Goal: Information Seeking & Learning: Find specific fact

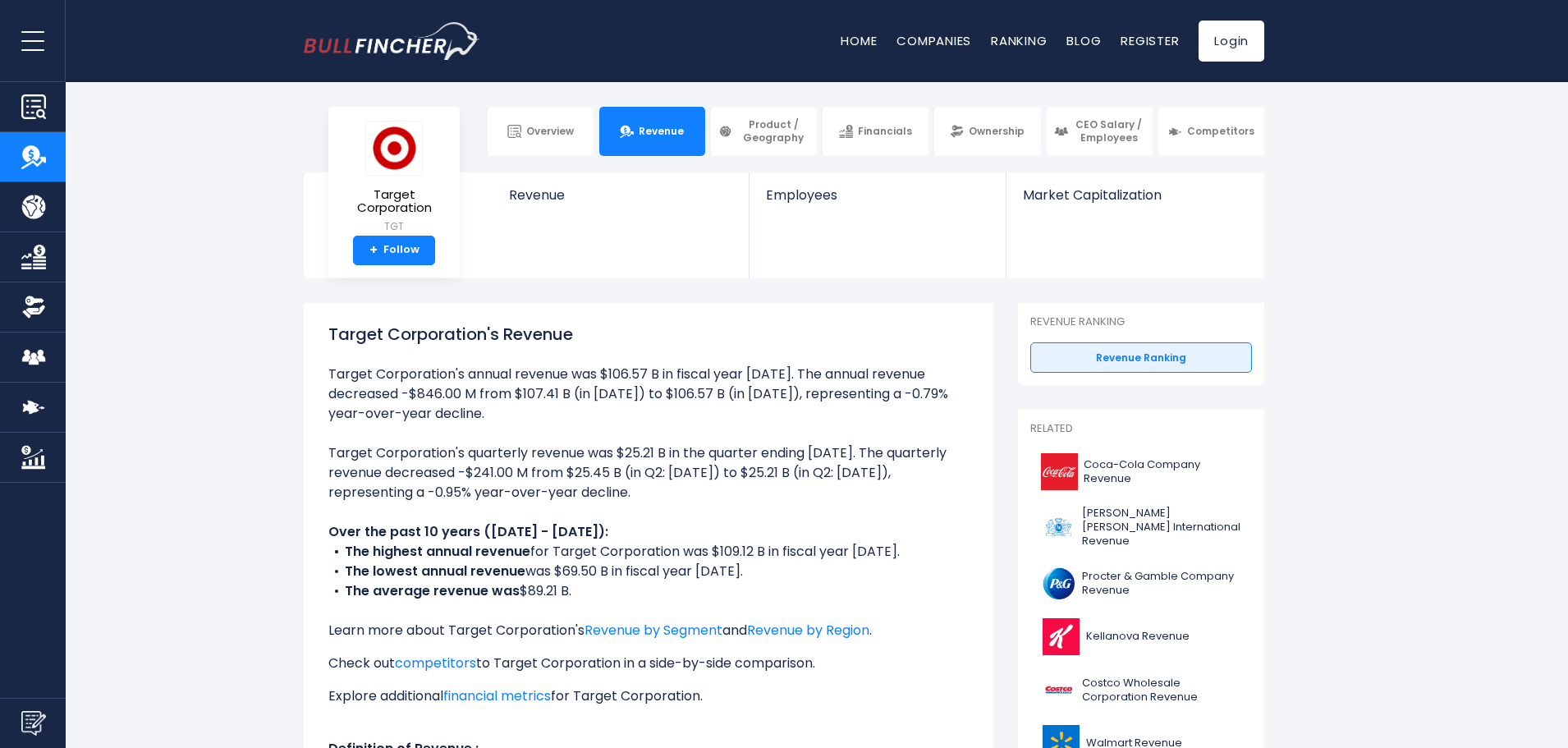
click at [648, 384] on li "Target Corporation's annual revenue was $106.57 B in fiscal year [DATE]. The an…" at bounding box center [648, 394] width 641 height 59
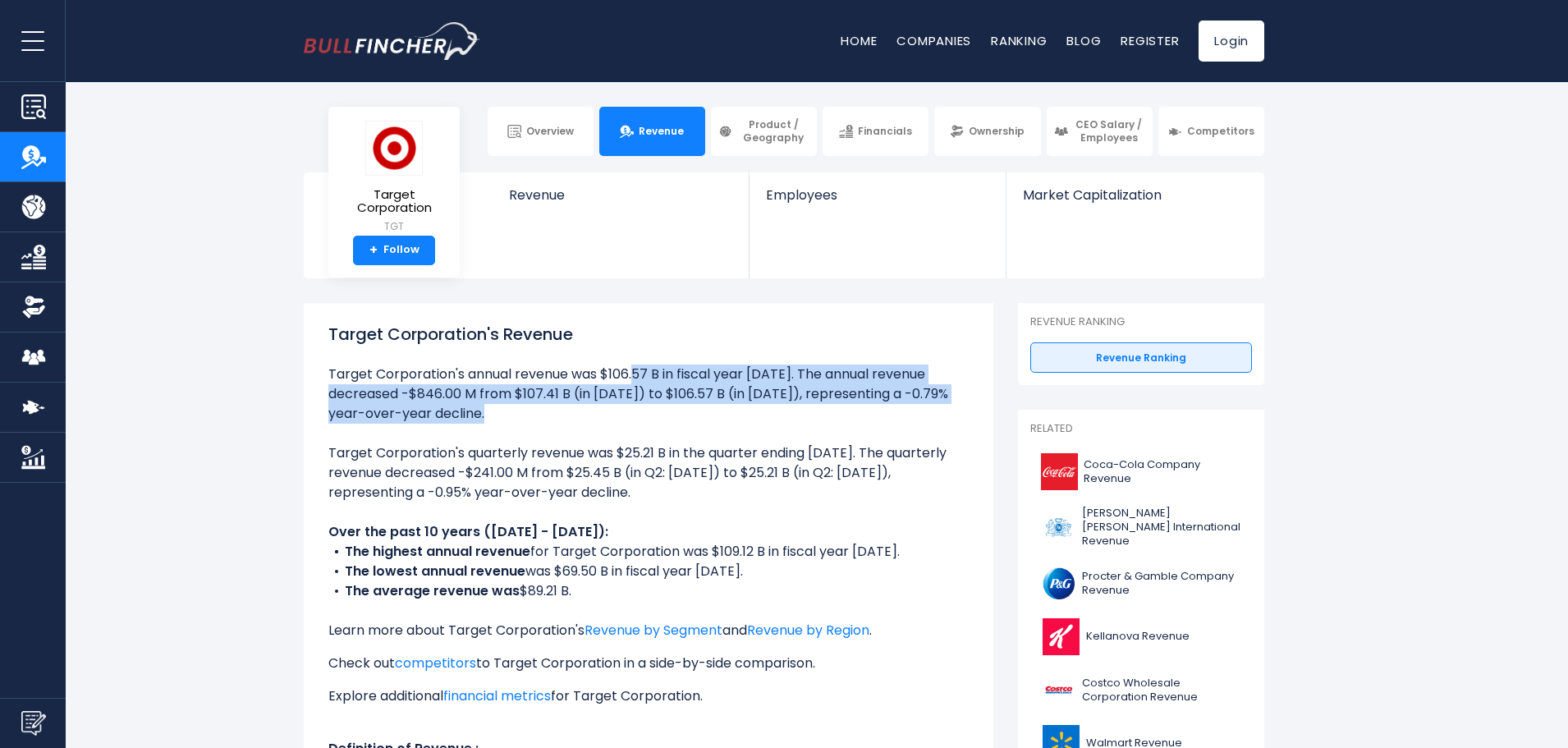
click at [573, 433] on ul "Target Corporation's annual revenue was $106.57 B in fiscal year [DATE]. The an…" at bounding box center [648, 581] width 641 height 434
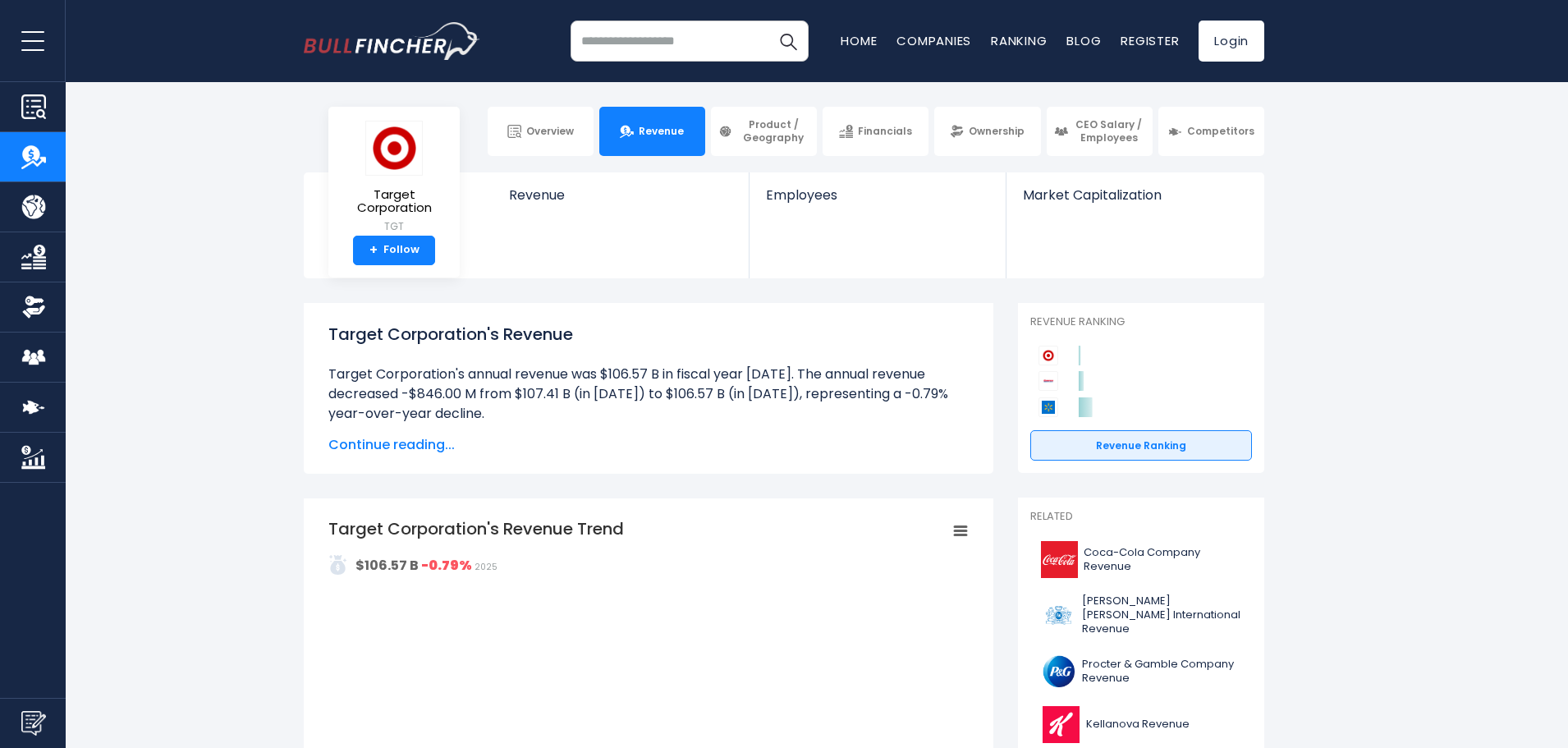
click at [589, 396] on li "Target Corporation's annual revenue was $106.57 B in fiscal year [DATE]. The an…" at bounding box center [648, 394] width 641 height 59
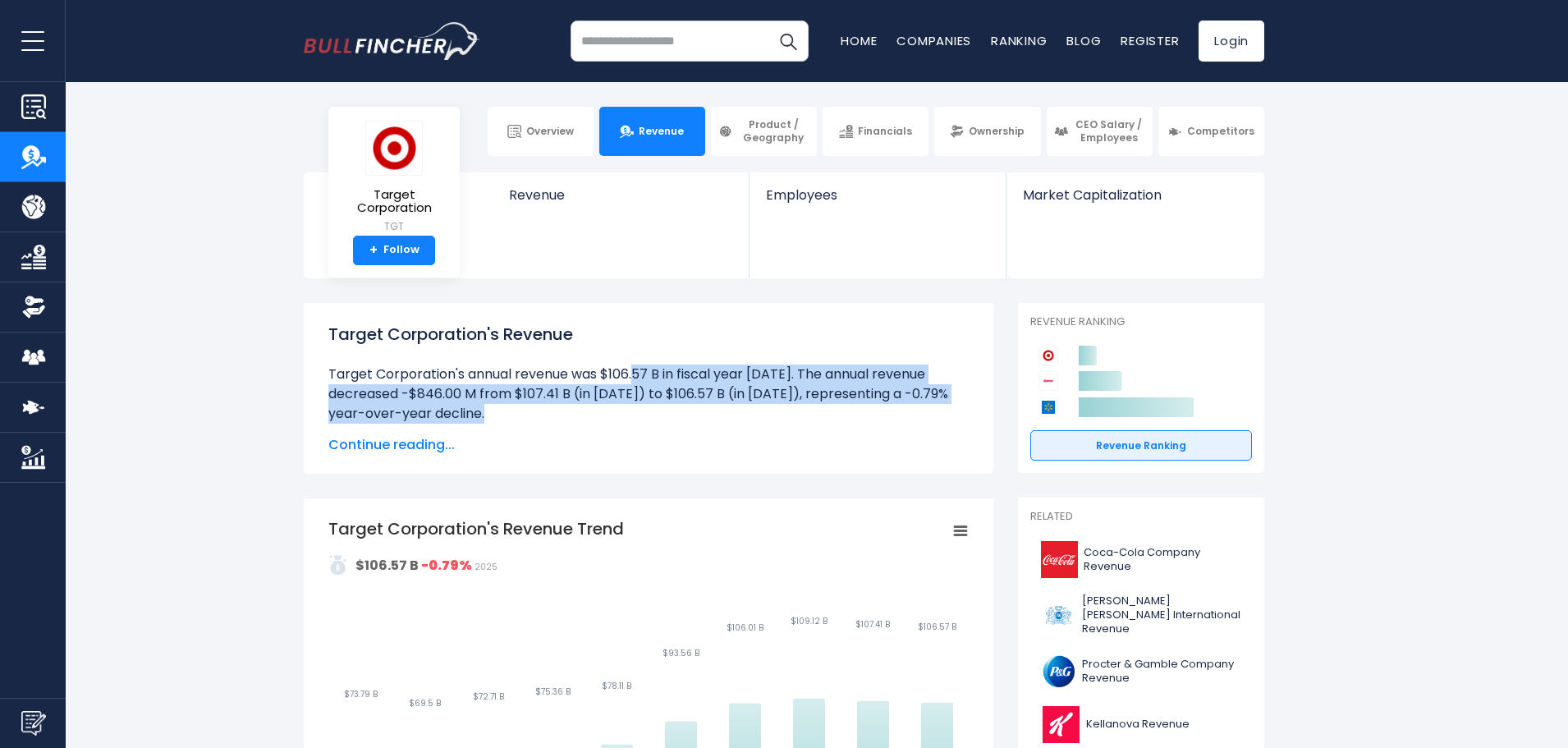
click at [589, 396] on li "Target Corporation's annual revenue was $106.57 B in fiscal year [DATE]. The an…" at bounding box center [648, 394] width 641 height 59
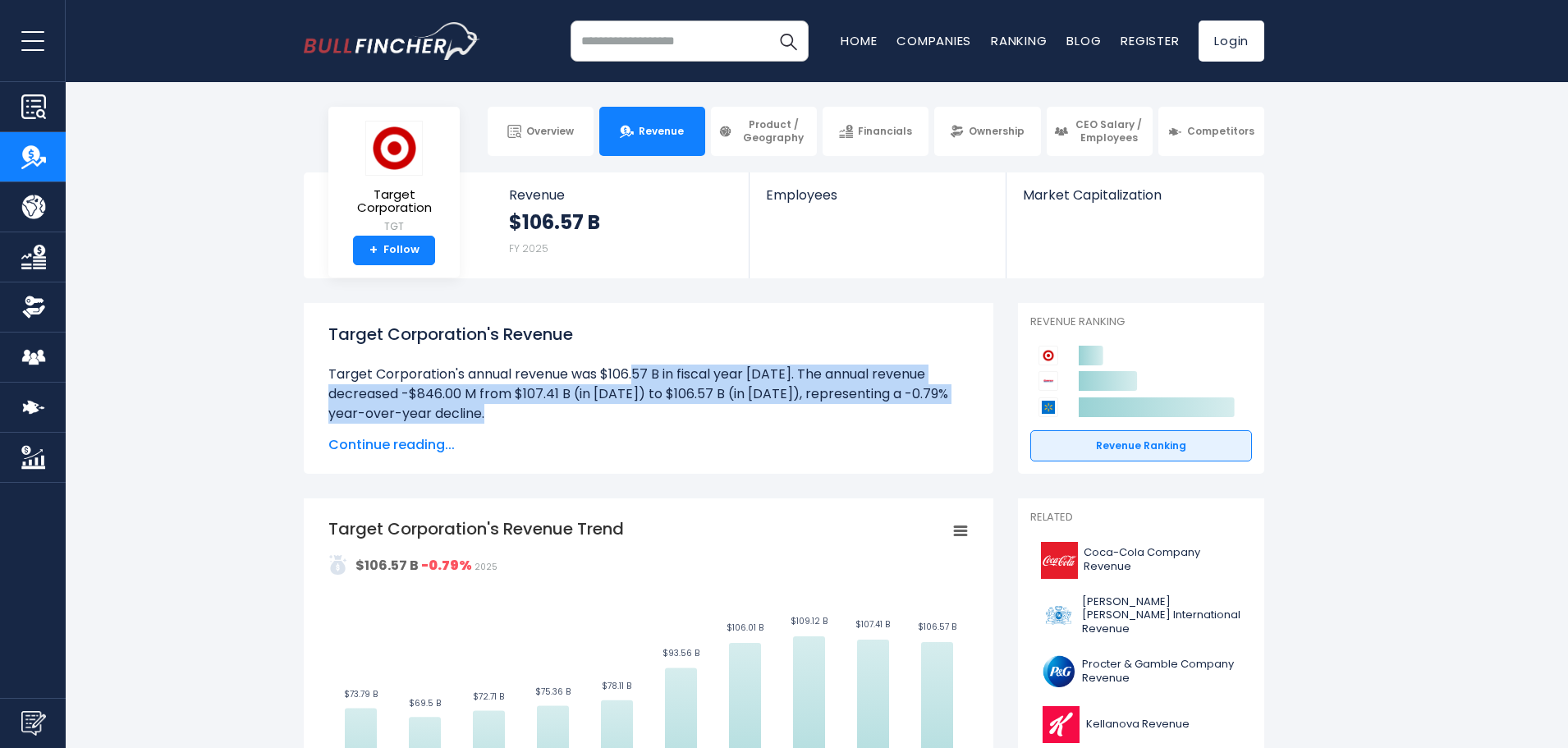
click at [508, 388] on li "Target Corporation's annual revenue was $106.57 B in fiscal year [DATE]. The an…" at bounding box center [648, 394] width 641 height 59
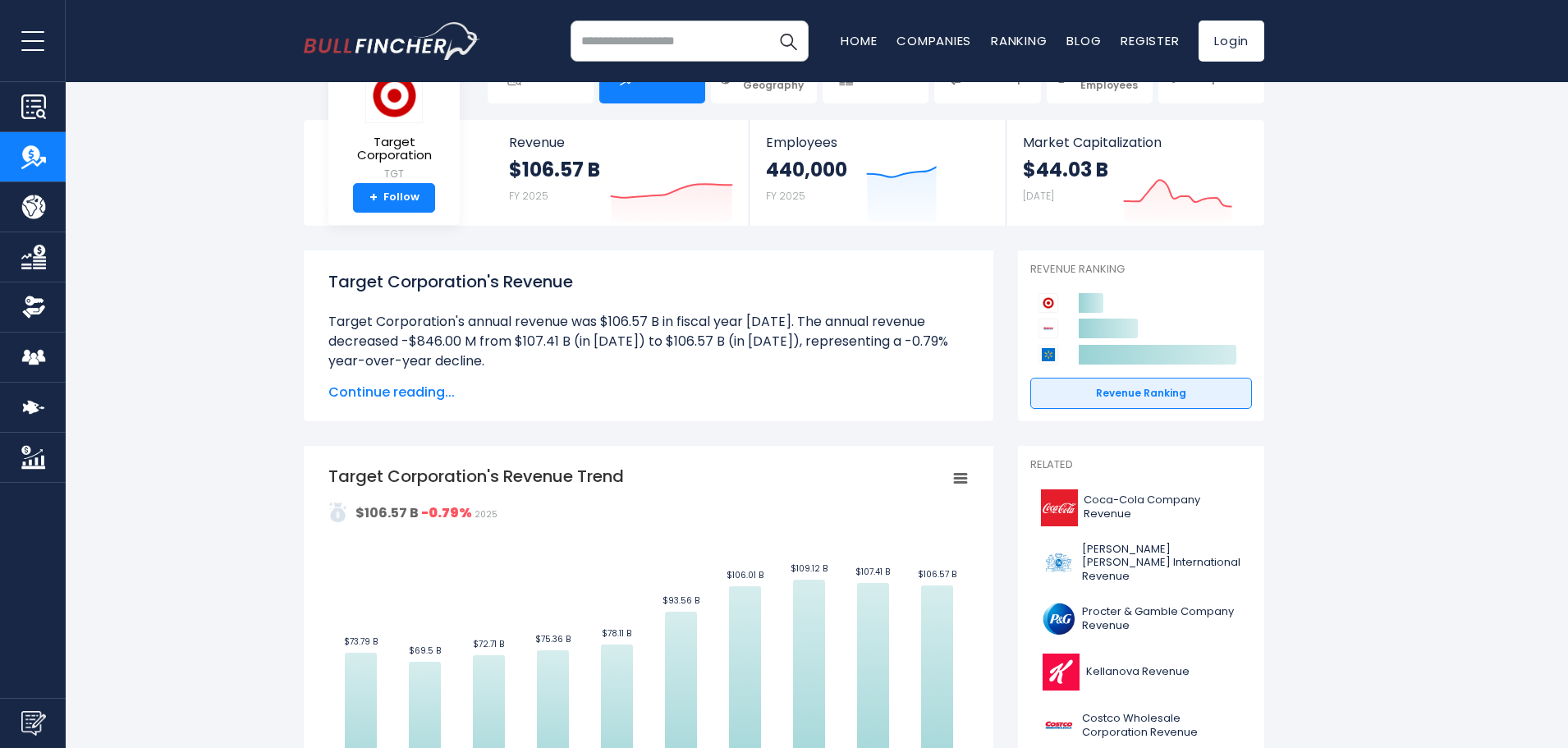
scroll to position [82, 0]
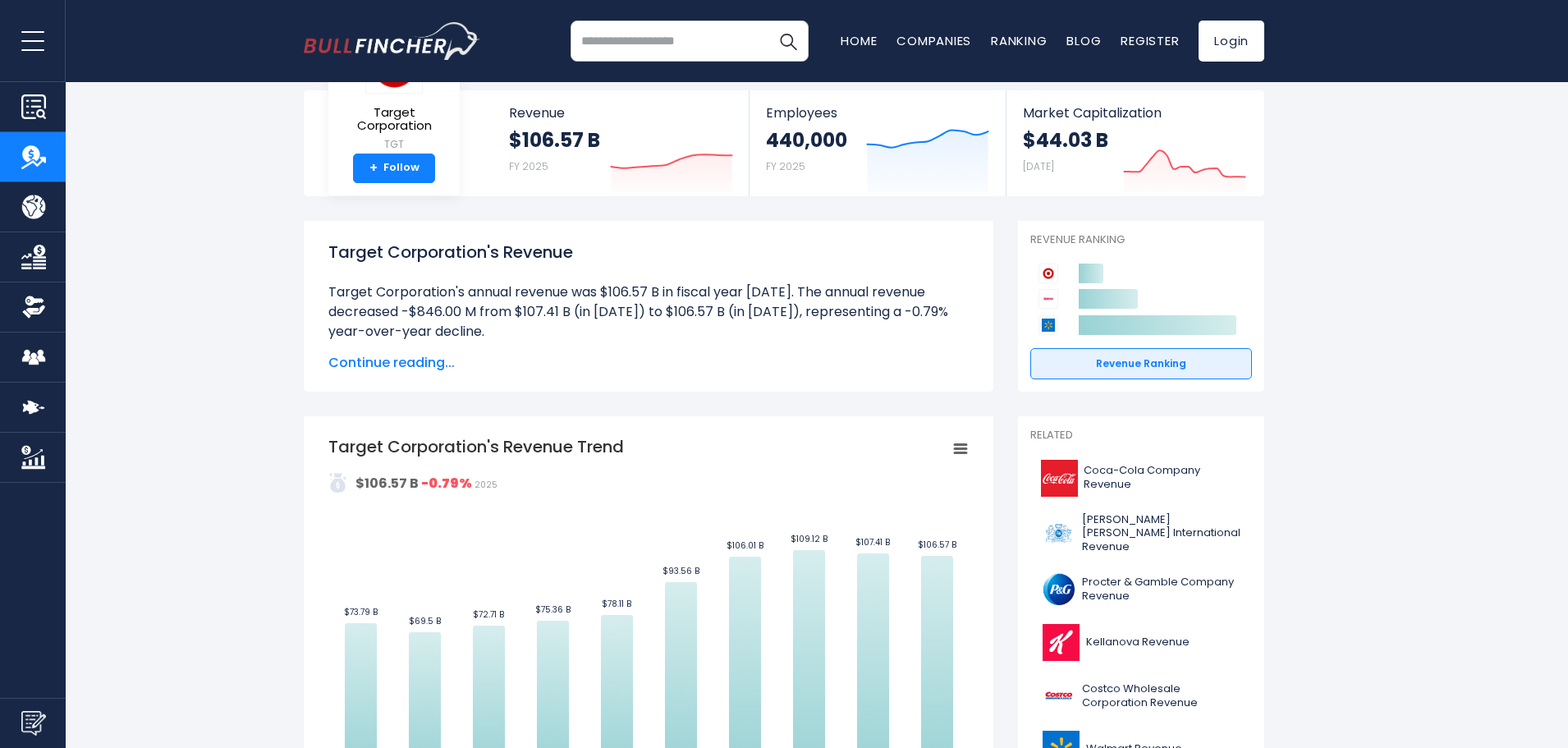
click at [396, 361] on span "Continue reading..." at bounding box center [648, 363] width 641 height 20
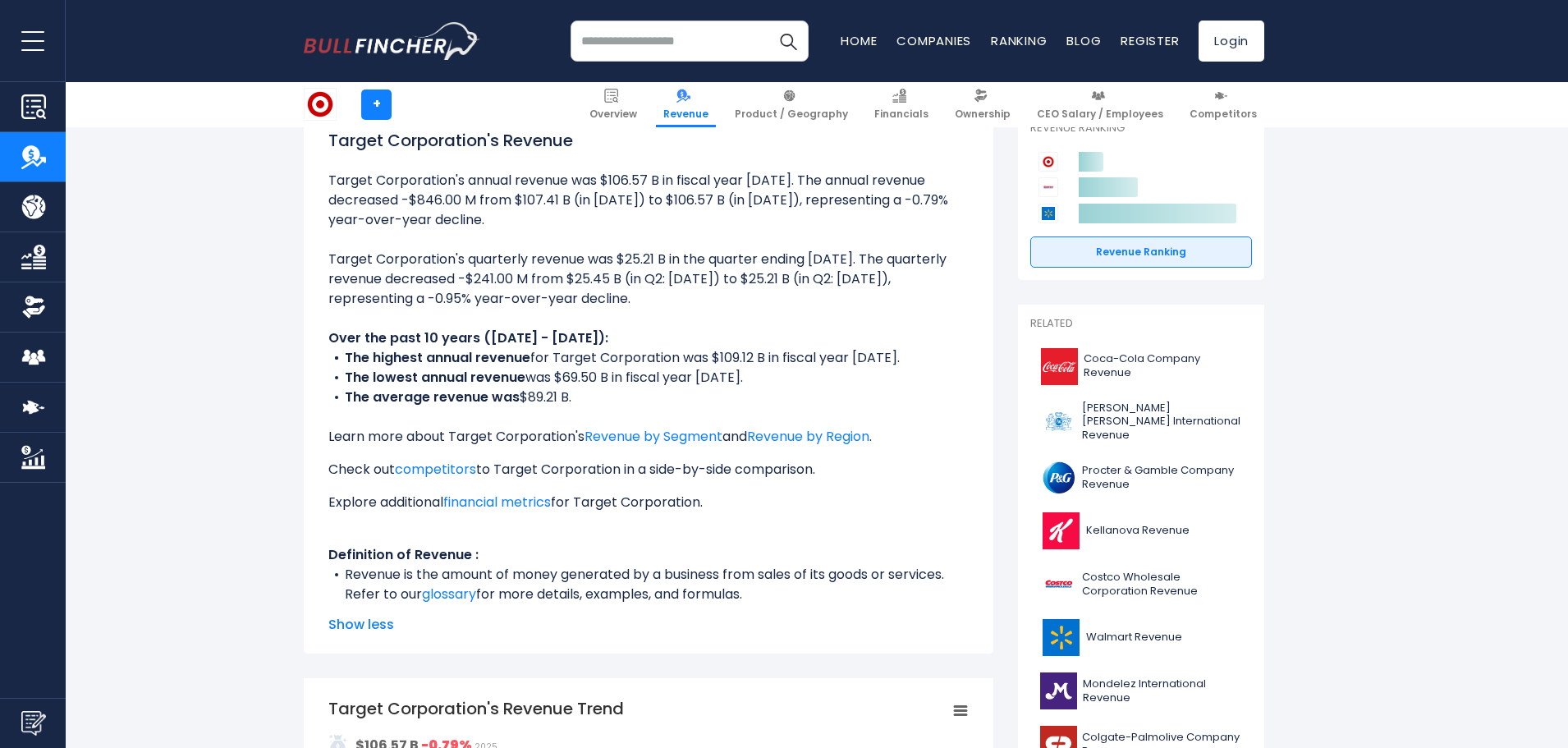
scroll to position [164, 0]
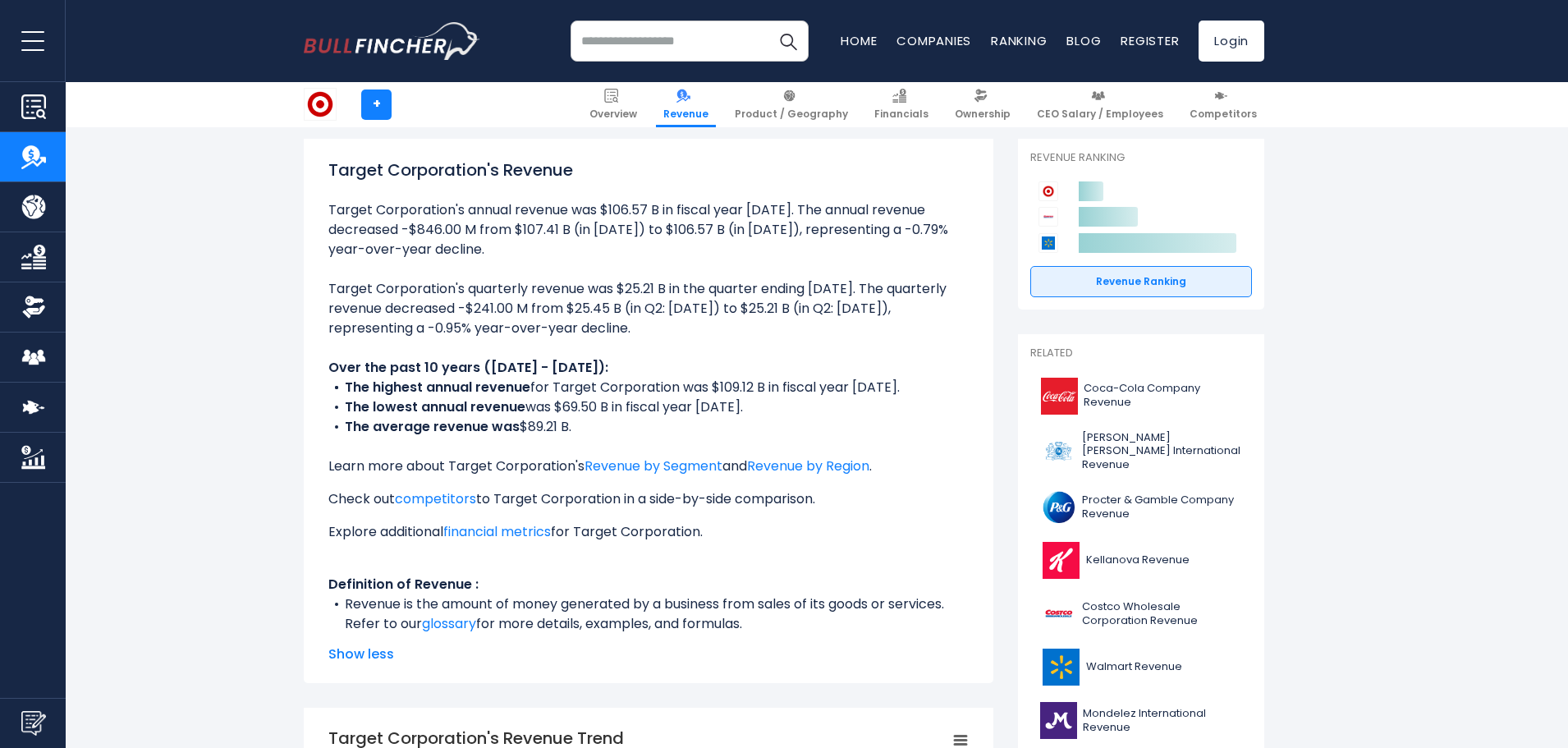
click at [595, 233] on li "Target Corporation's annual revenue was $106.57 B in fiscal year [DATE]. The an…" at bounding box center [648, 229] width 641 height 59
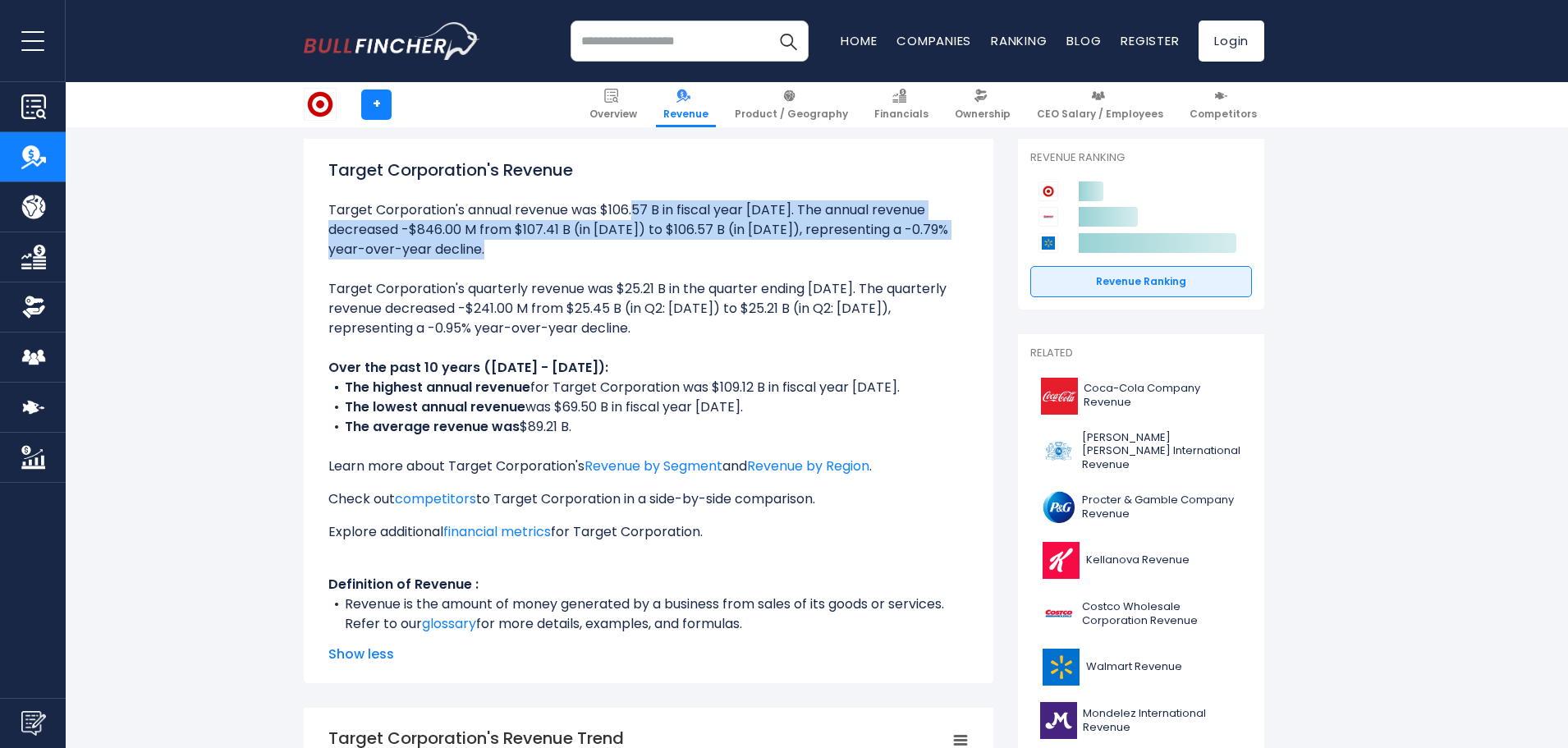
click at [595, 233] on li "Target Corporation's annual revenue was $106.57 B in fiscal year [DATE]. The an…" at bounding box center [648, 229] width 641 height 59
click at [522, 272] on ul "Target Corporation's annual revenue was $106.57 B in fiscal year [DATE]. The an…" at bounding box center [648, 416] width 641 height 434
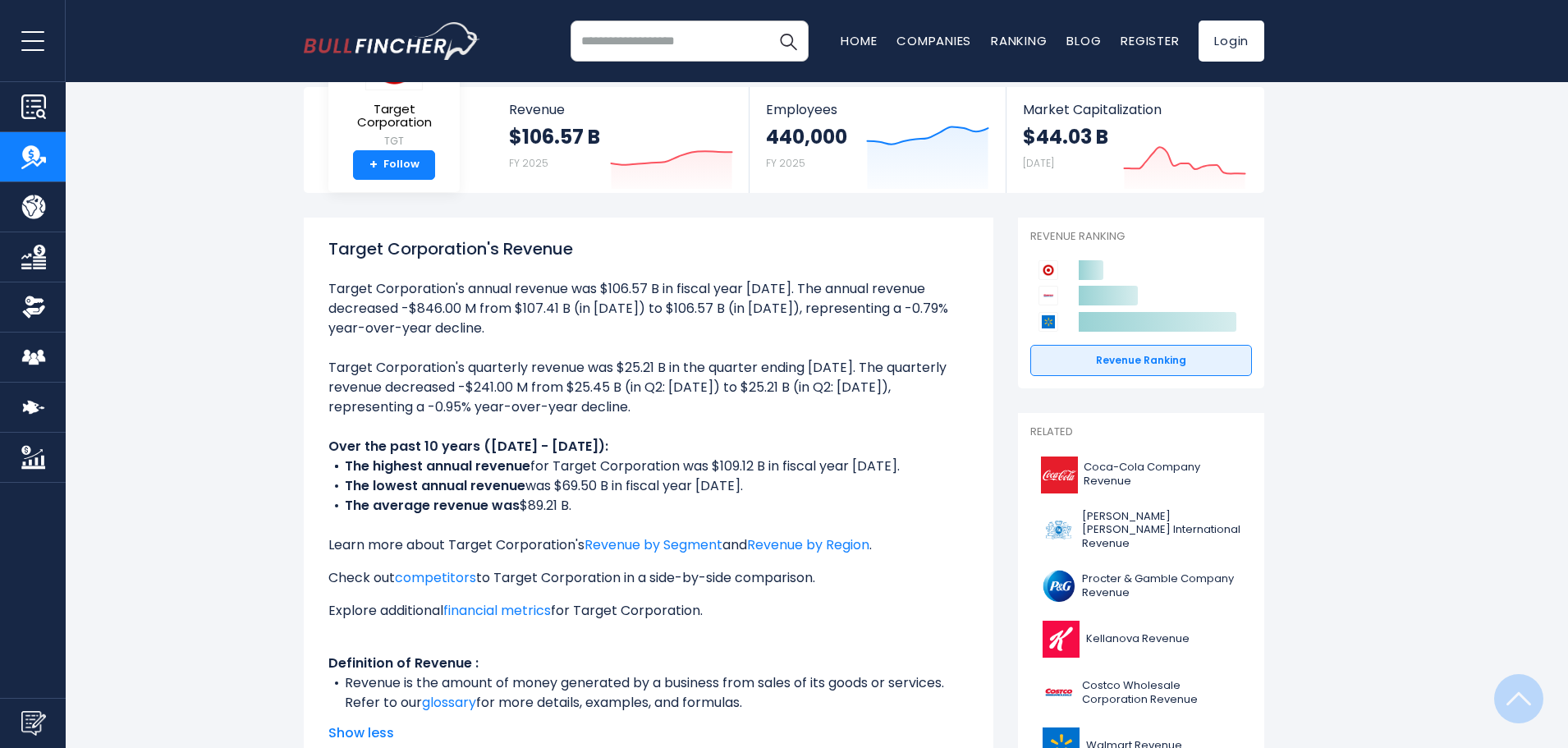
scroll to position [82, 0]
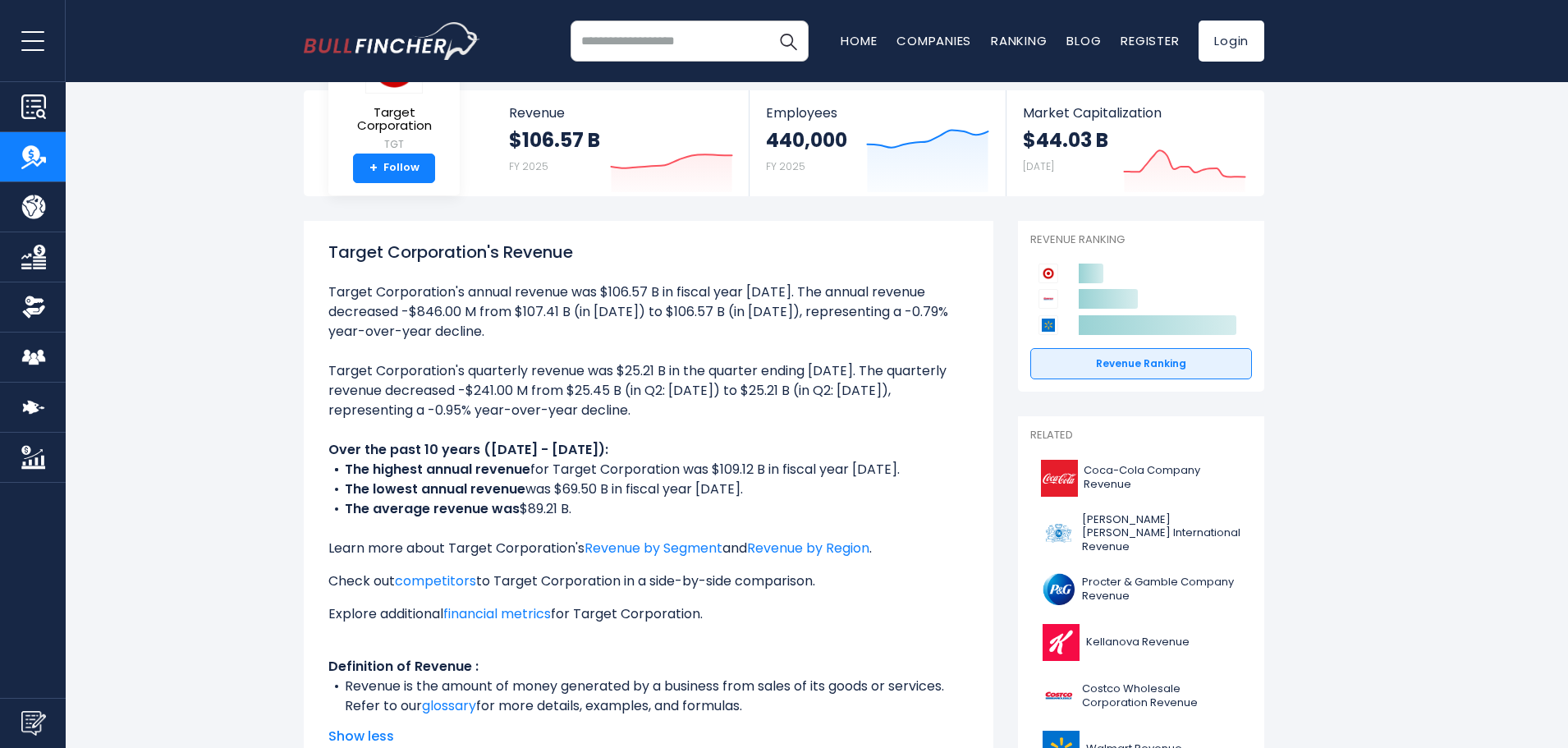
click at [519, 302] on li "Target Corporation's annual revenue was $106.57 B in fiscal year [DATE]. The an…" at bounding box center [648, 312] width 641 height 59
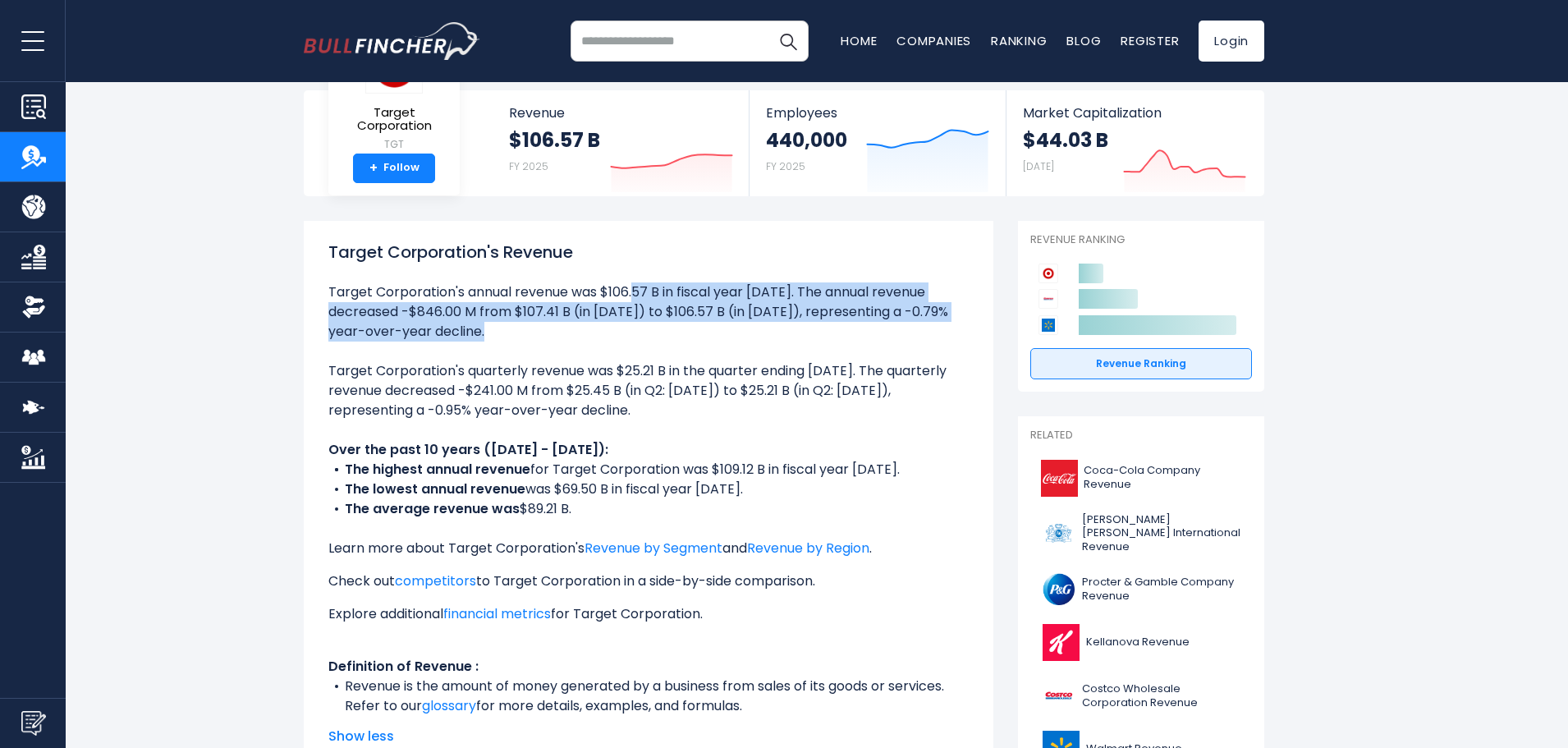
click at [519, 302] on li "Target Corporation's annual revenue was $106.57 B in fiscal year [DATE]. The an…" at bounding box center [648, 312] width 641 height 59
click at [632, 345] on ul "Target Corporation's annual revenue was $106.57 B in fiscal year [DATE]. The an…" at bounding box center [648, 499] width 641 height 434
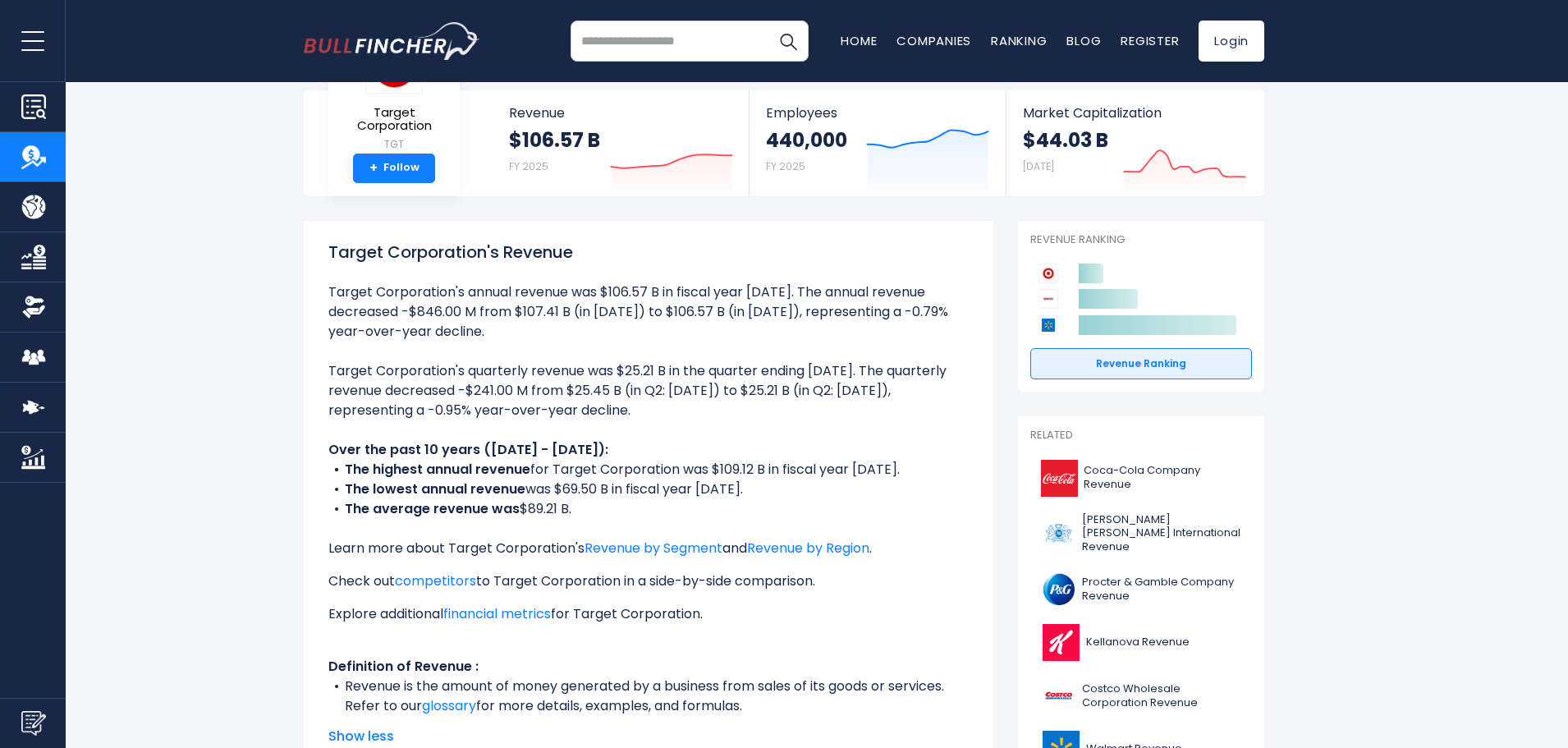
click at [648, 313] on li "Target Corporation's annual revenue was $106.57 B in fiscal year [DATE]. The an…" at bounding box center [648, 312] width 641 height 59
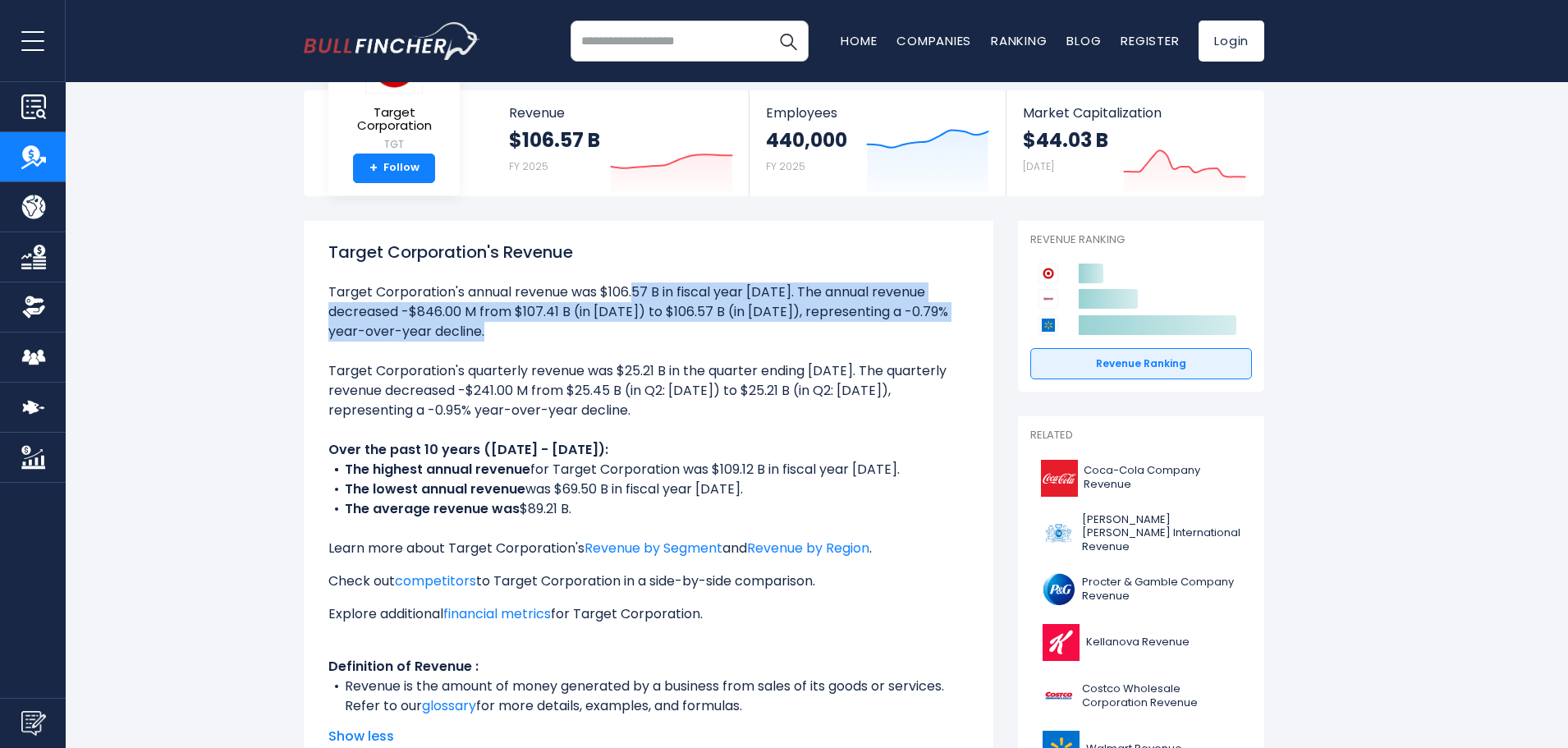
click at [648, 313] on li "Target Corporation's annual revenue was $106.57 B in fiscal year [DATE]. The an…" at bounding box center [648, 312] width 641 height 59
click at [617, 332] on li "Target Corporation's annual revenue was $106.57 B in fiscal year [DATE]. The an…" at bounding box center [648, 312] width 641 height 59
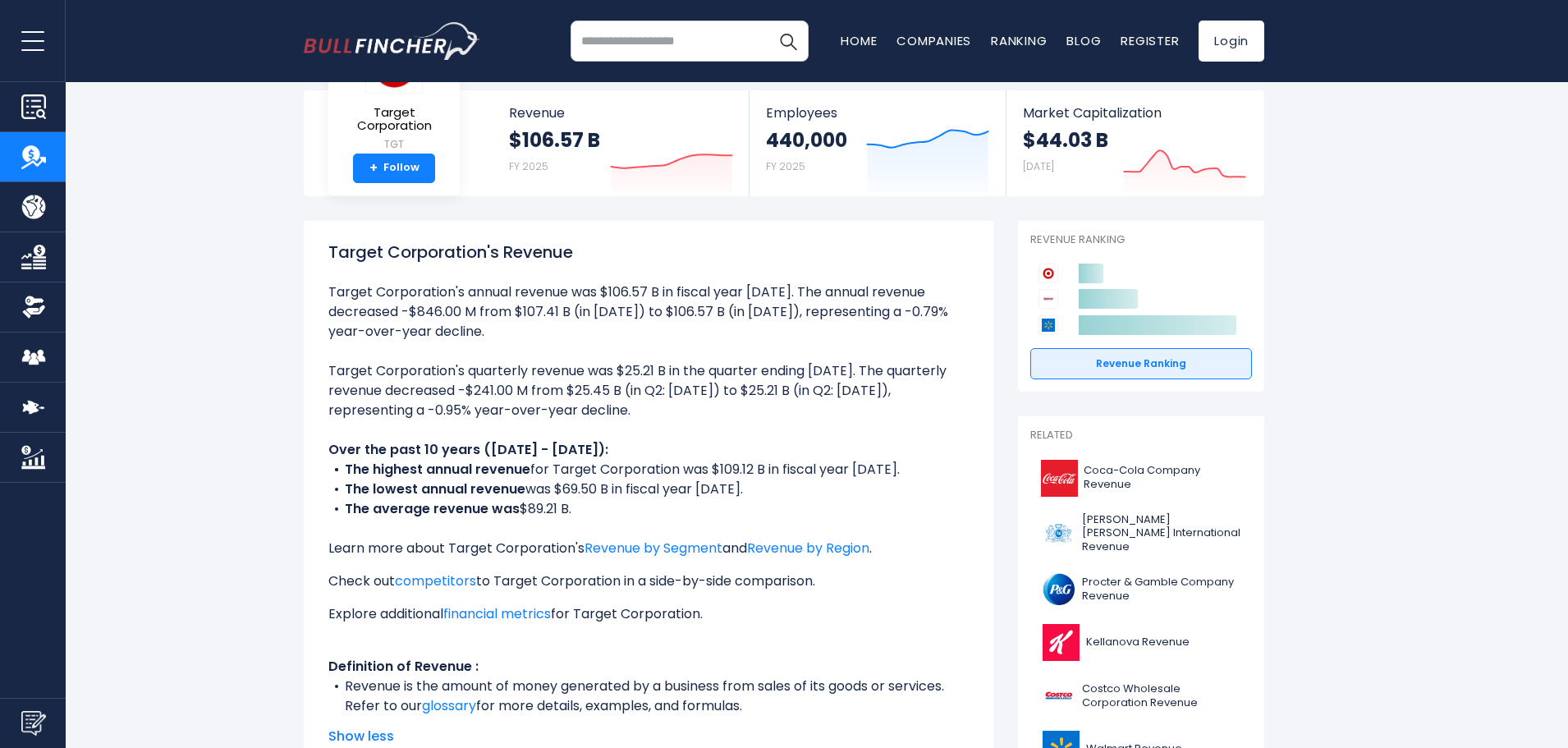
click at [646, 316] on li "Target Corporation's annual revenue was $106.57 B in fiscal year [DATE]. The an…" at bounding box center [648, 312] width 641 height 59
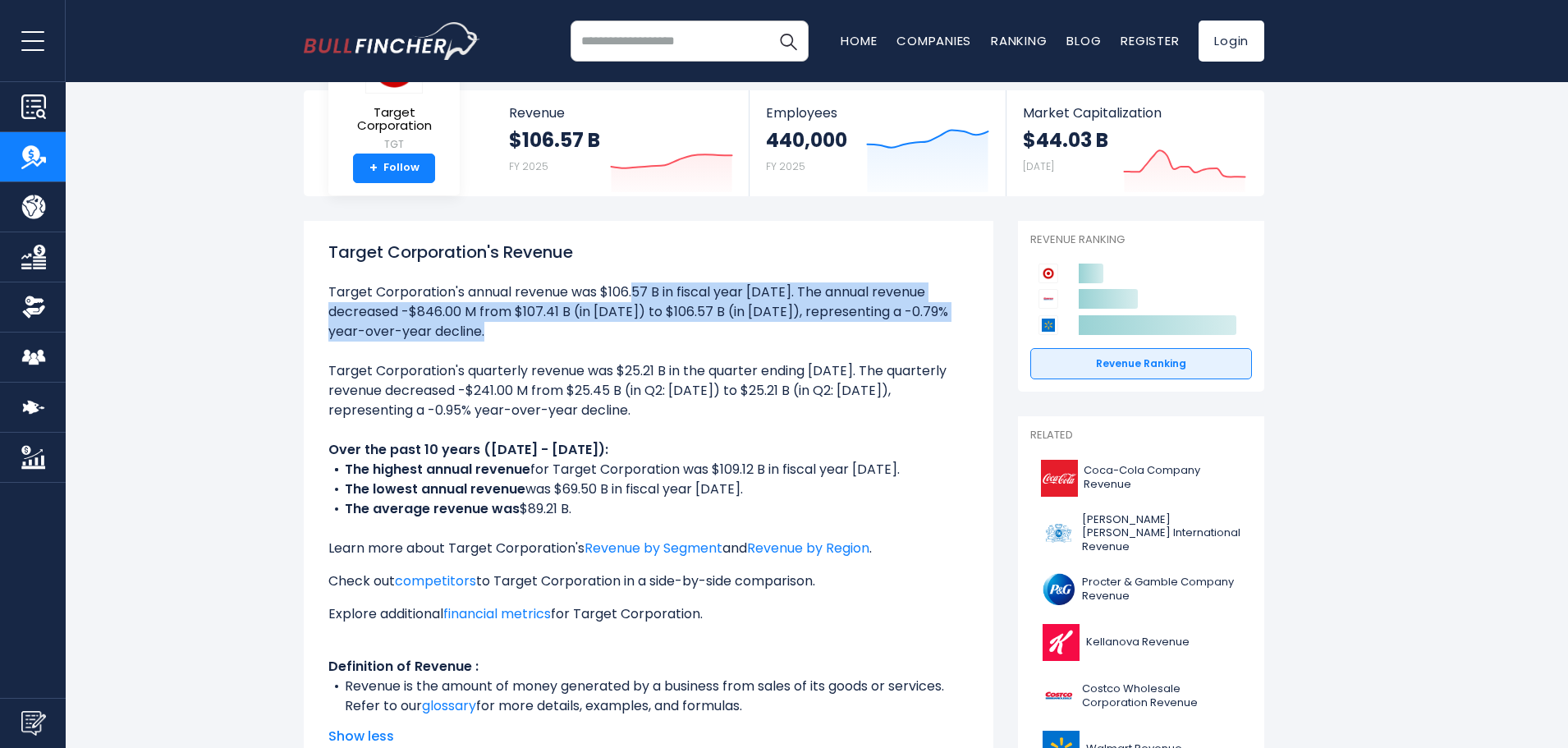
click at [646, 316] on li "Target Corporation's annual revenue was $106.57 B in fiscal year [DATE]. The an…" at bounding box center [648, 312] width 641 height 59
click at [590, 342] on ul "Target Corporation's annual revenue was $106.57 B in fiscal year [DATE]. The an…" at bounding box center [648, 499] width 641 height 434
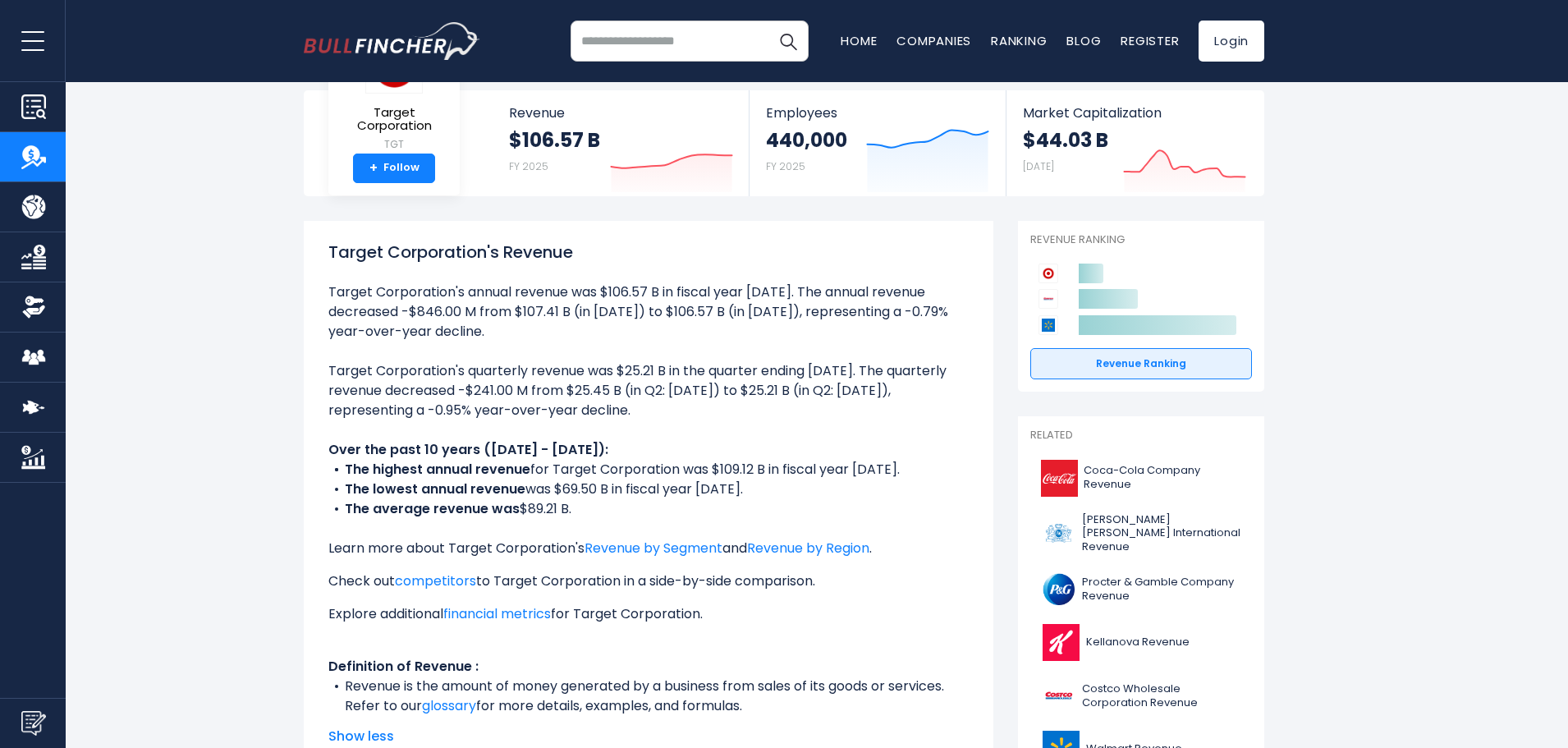
click at [600, 316] on li "Target Corporation's annual revenue was $106.57 B in fiscal year [DATE]. The an…" at bounding box center [648, 312] width 641 height 59
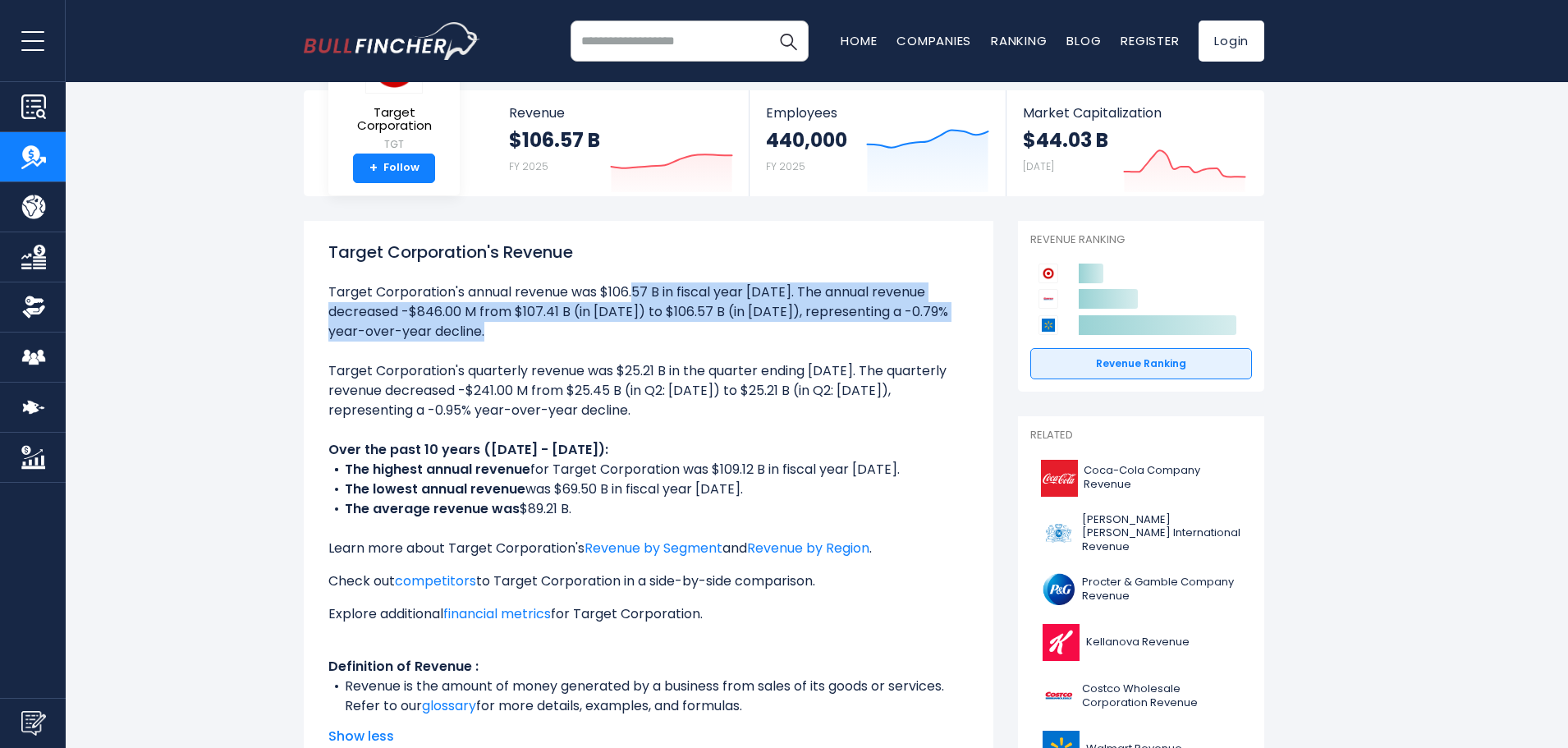
click at [600, 316] on li "Target Corporation's annual revenue was $106.57 B in fiscal year [DATE]. The an…" at bounding box center [648, 312] width 641 height 59
click at [570, 340] on li "Target Corporation's annual revenue was $106.57 B in fiscal year [DATE]. The an…" at bounding box center [648, 312] width 641 height 59
